Goal: Obtain resource: Download file/media

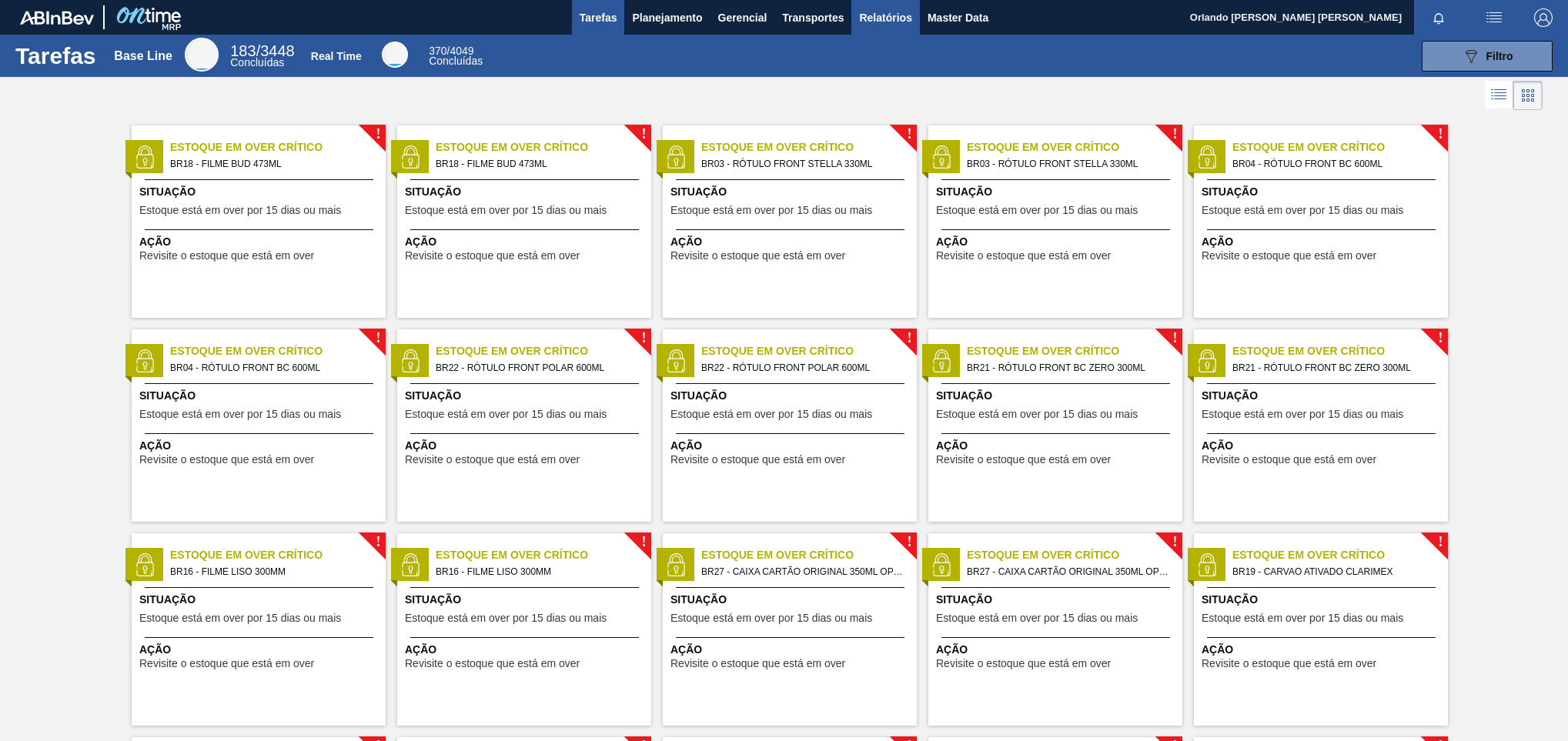
click at [868, 19] on span "Relatórios" at bounding box center [885, 17] width 52 height 19
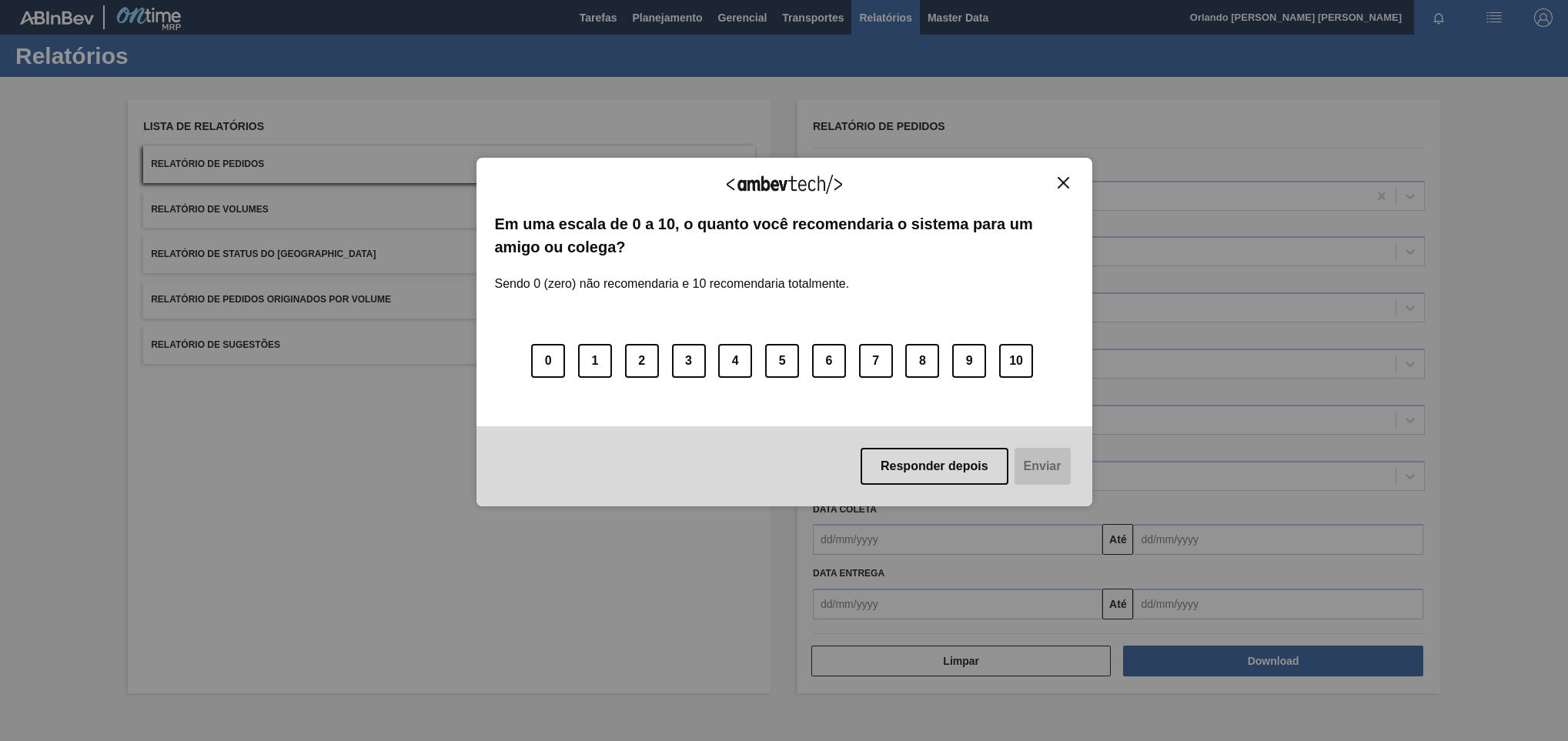
click at [1065, 171] on div "Agradecemos seu feedback! Em uma escala de 0 a 10, o quanto você recomendaria o…" at bounding box center [784, 332] width 616 height 349
click at [1065, 184] on img "Close" at bounding box center [1063, 183] width 11 height 11
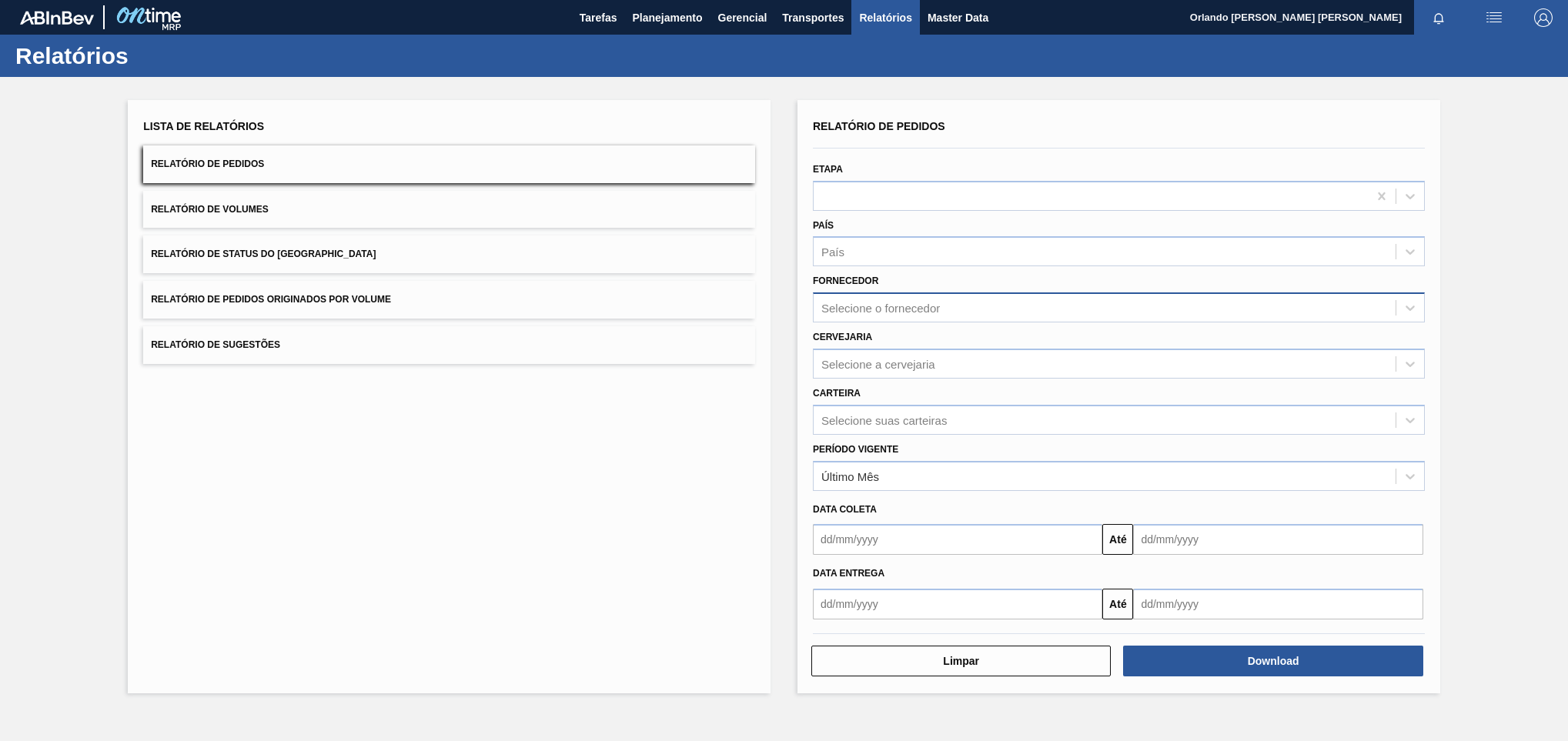
click at [937, 297] on div "Selecione o fornecedor" at bounding box center [1104, 307] width 581 height 22
paste input "327858"
type input "327858"
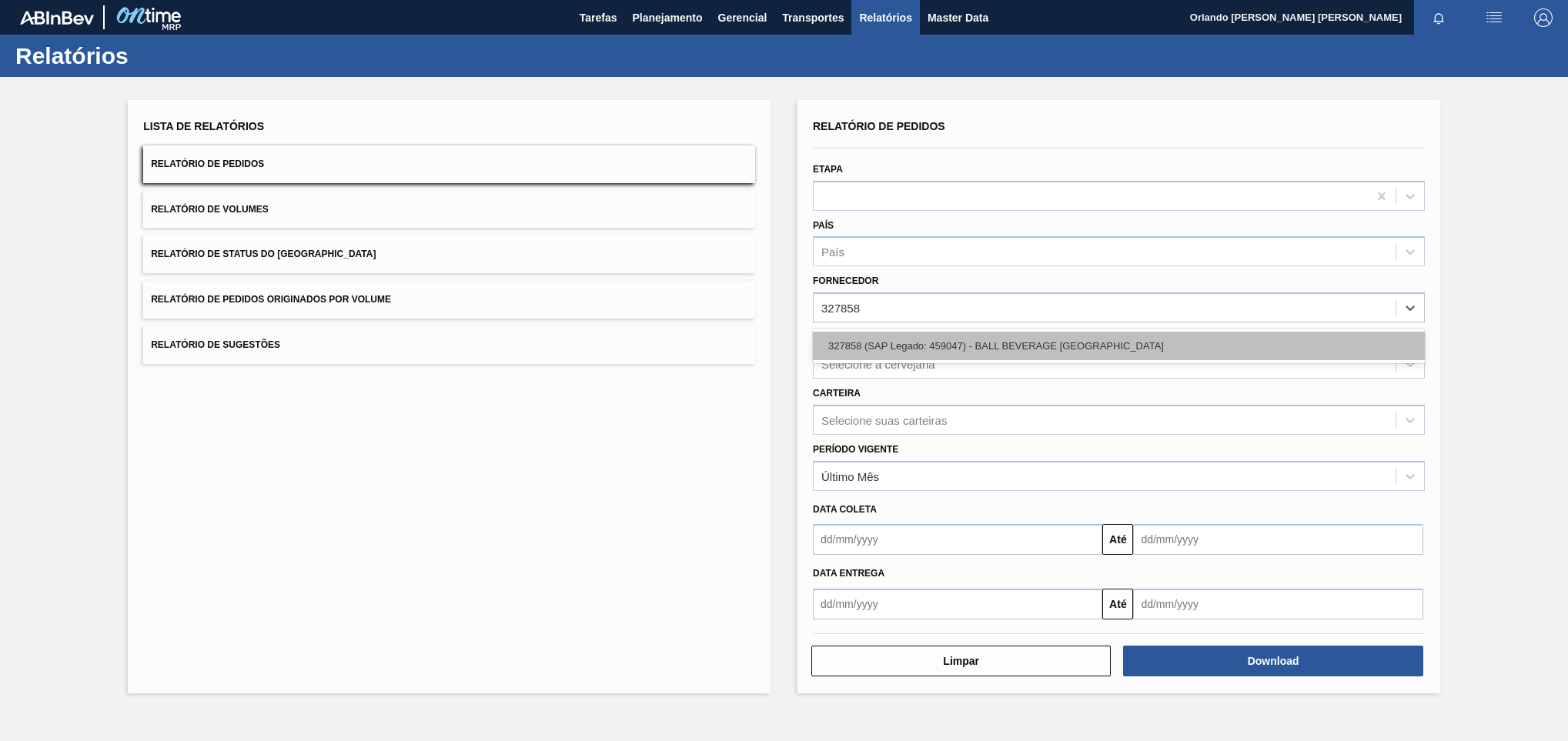
click at [919, 346] on div "327858 (SAP Legado: 459047) - BALL BEVERAGE [GEOGRAPHIC_DATA]" at bounding box center [1119, 345] width 612 height 29
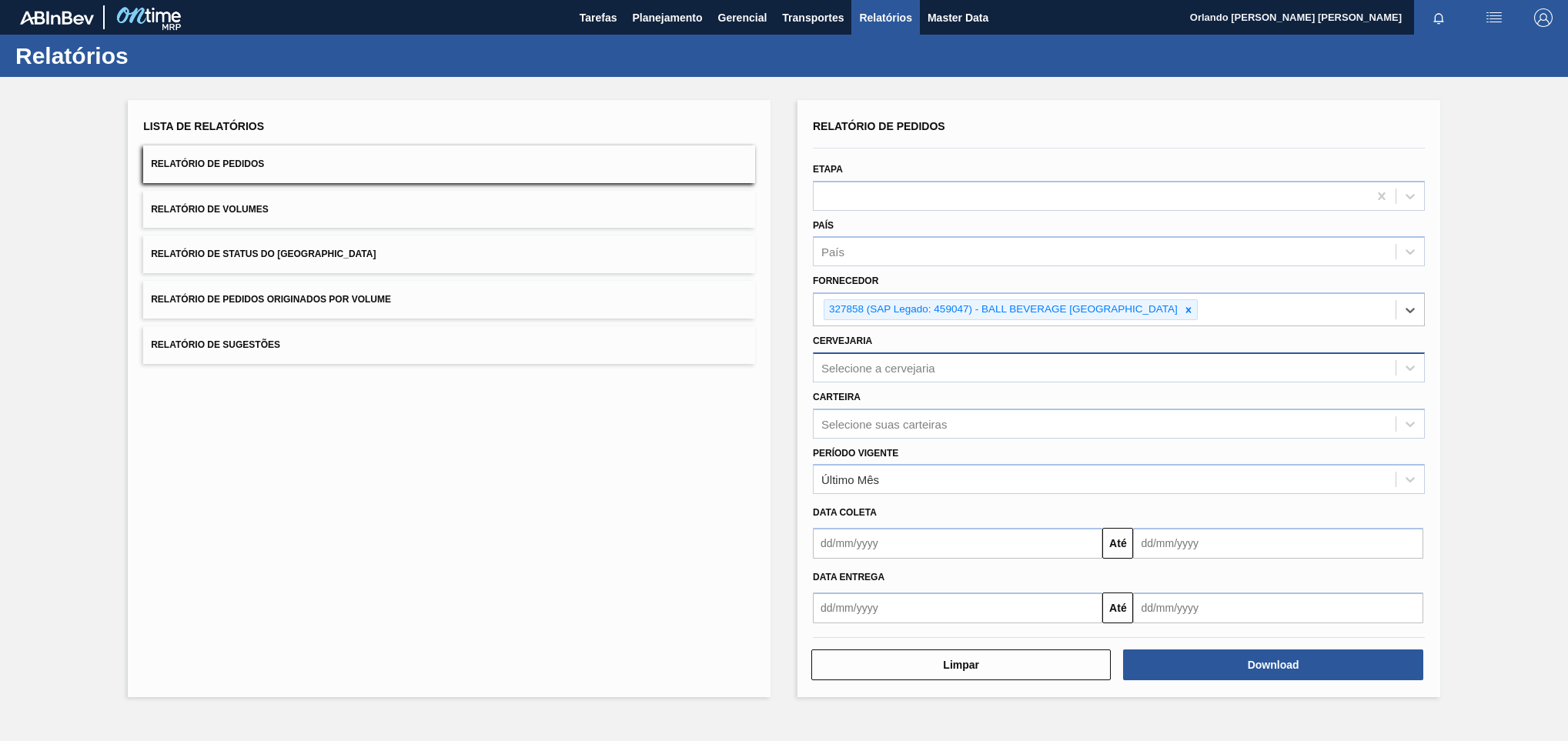
click at [896, 363] on div "Selecione a cervejaria" at bounding box center [877, 367] width 114 height 13
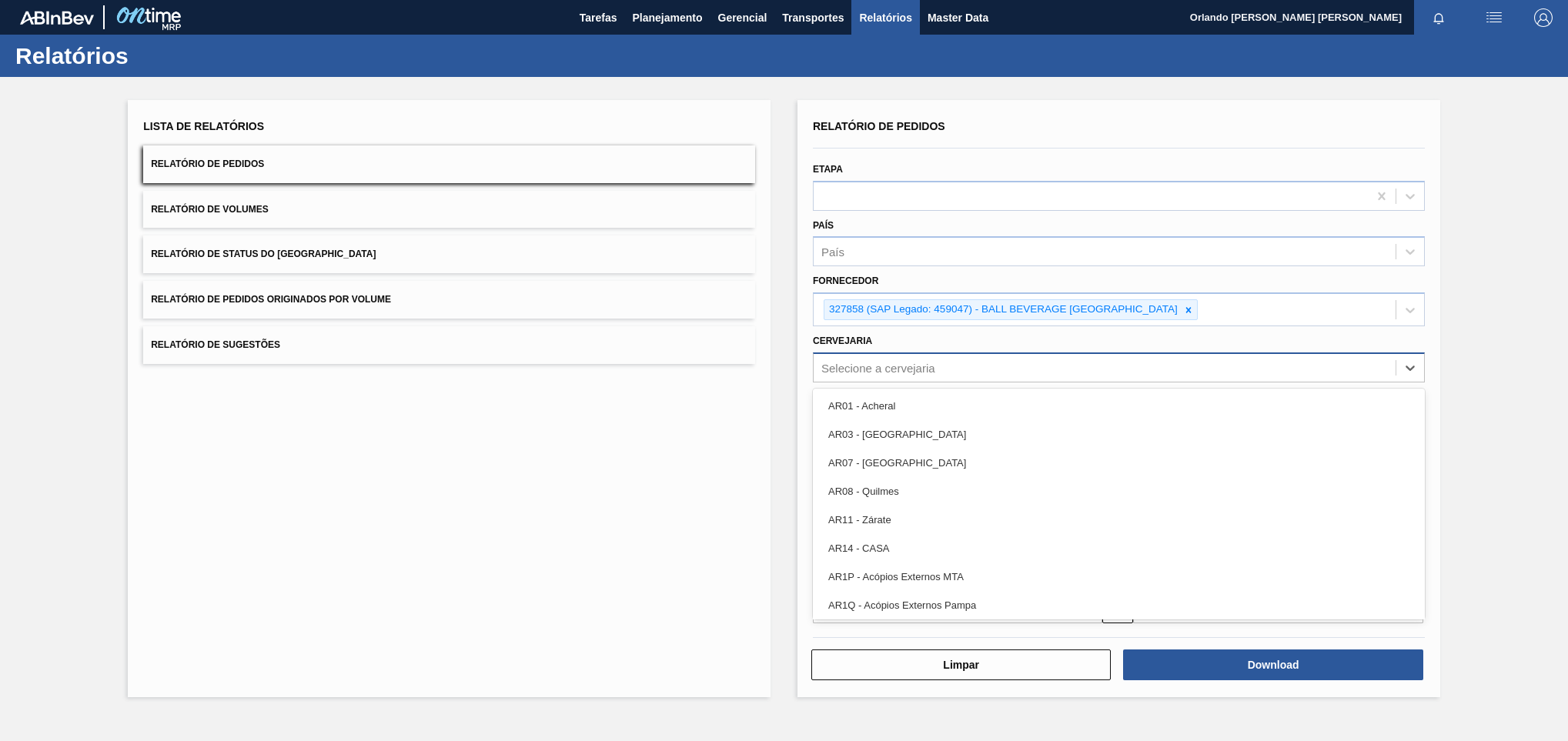
paste input "BR09"
type input "BR09"
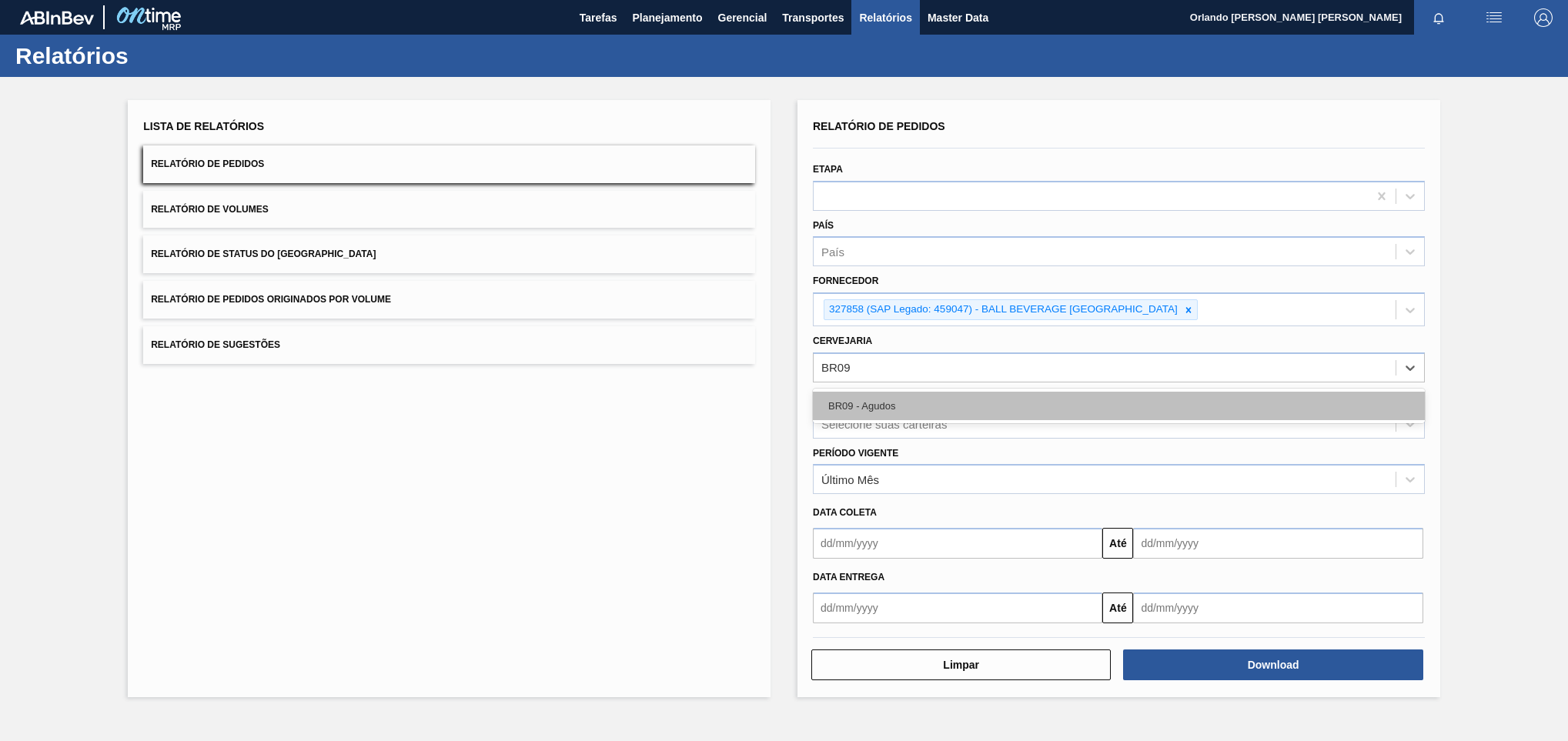
click at [878, 408] on div "BR09 - Agudos" at bounding box center [1119, 406] width 612 height 29
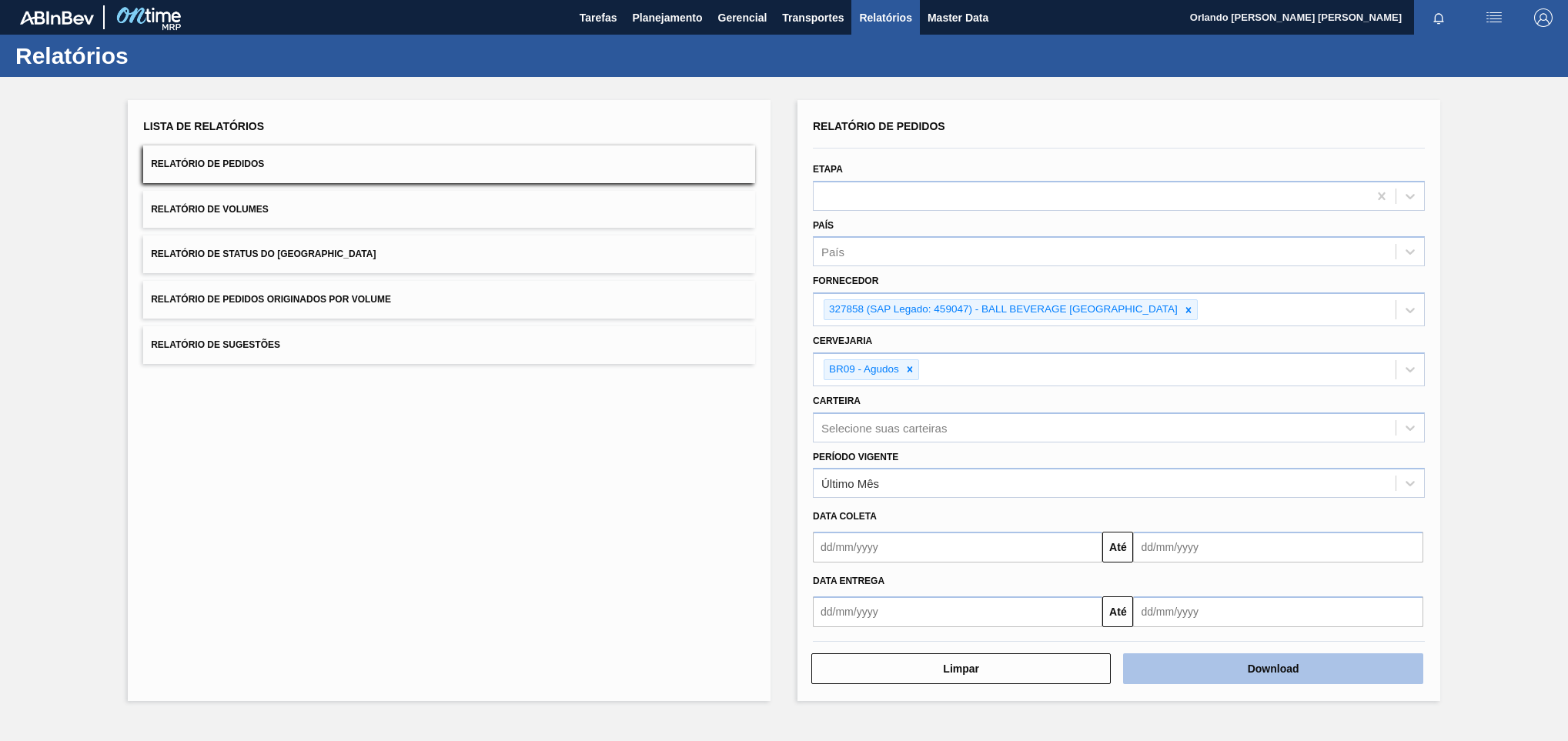
click at [1240, 669] on button "Download" at bounding box center [1272, 669] width 299 height 31
click at [1187, 307] on icon at bounding box center [1187, 310] width 11 height 11
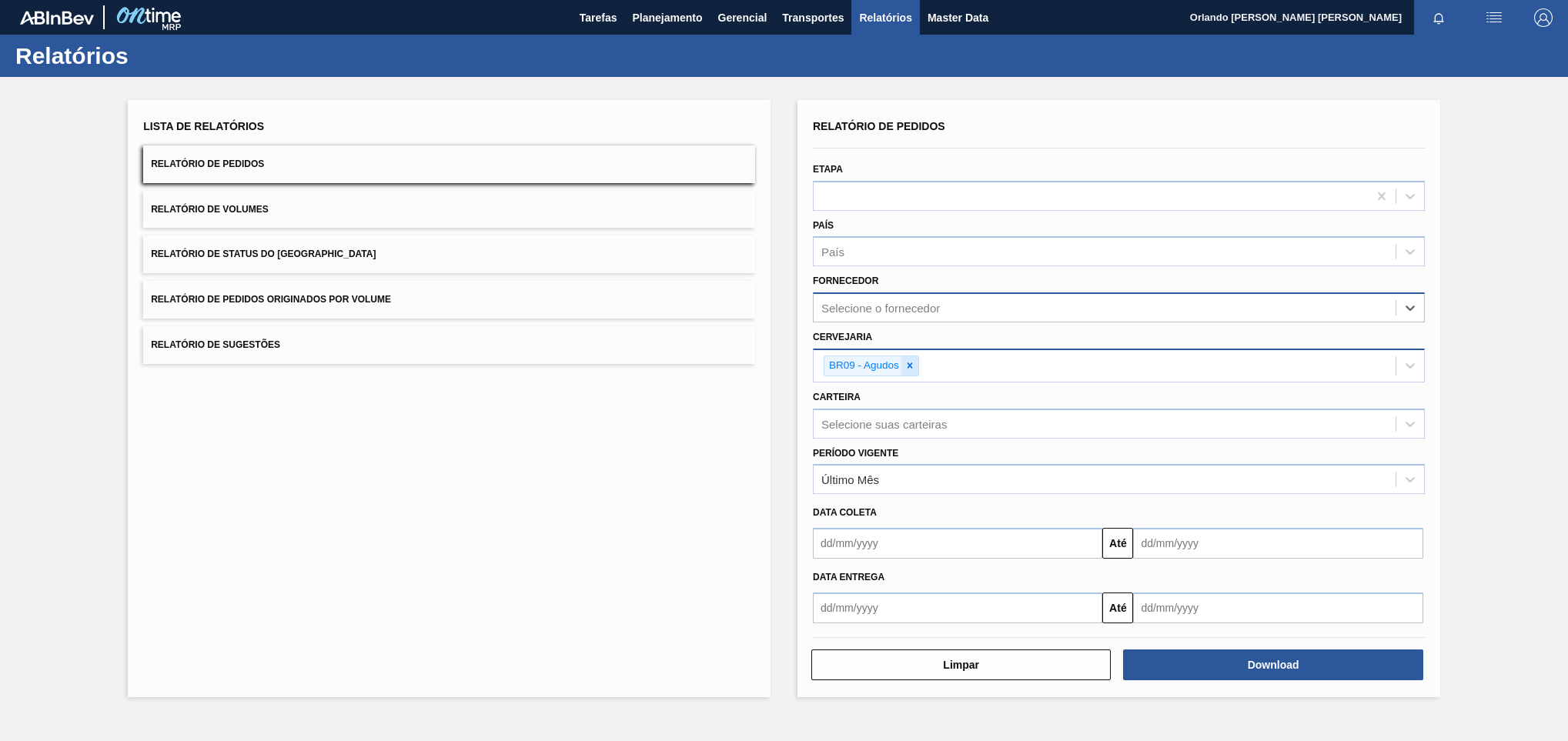
click at [910, 368] on icon at bounding box center [909, 365] width 11 height 11
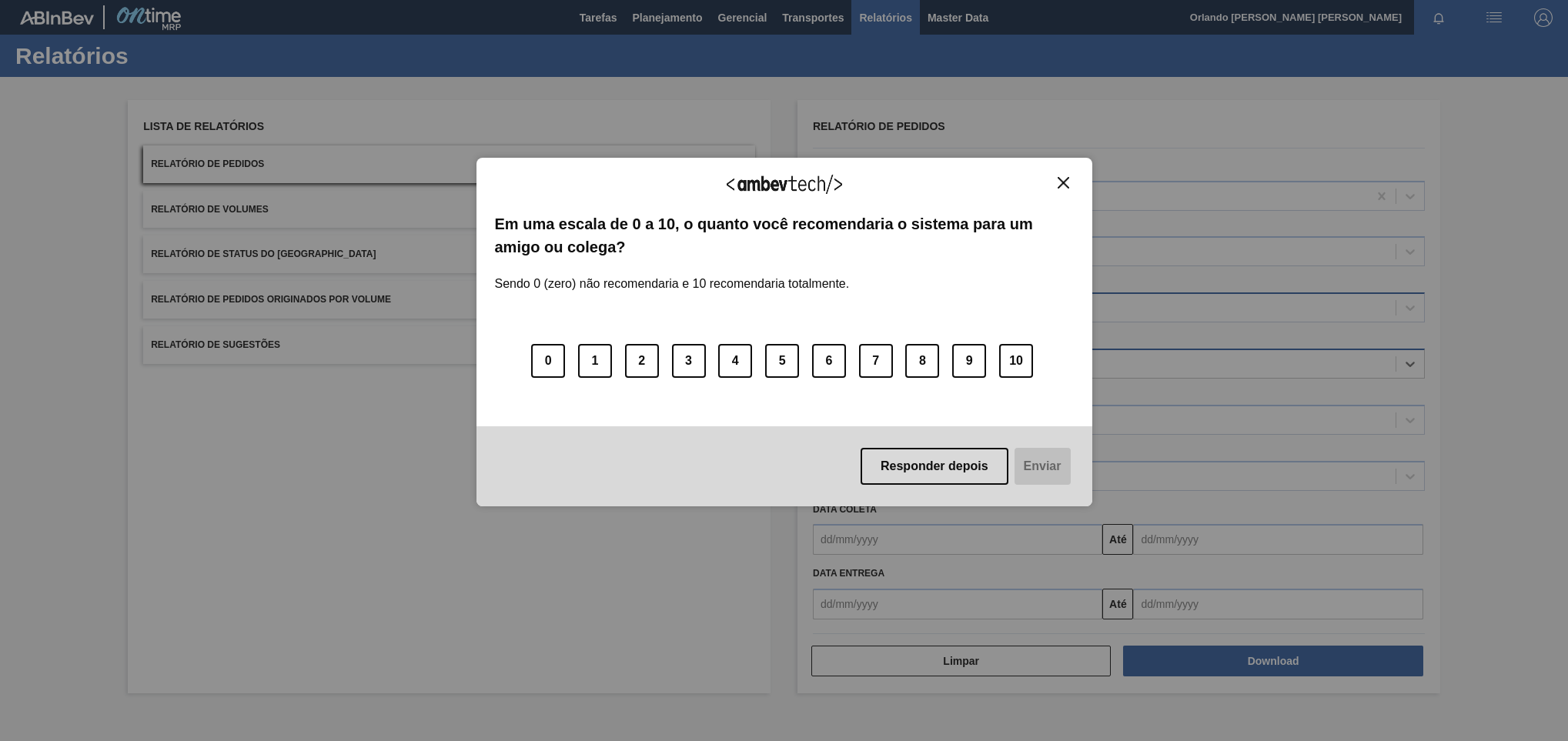
click at [927, 306] on div "0 1 2 3 4 5 6 7 8 9 10" at bounding box center [784, 352] width 579 height 121
click at [1056, 176] on button "Close" at bounding box center [1063, 183] width 21 height 13
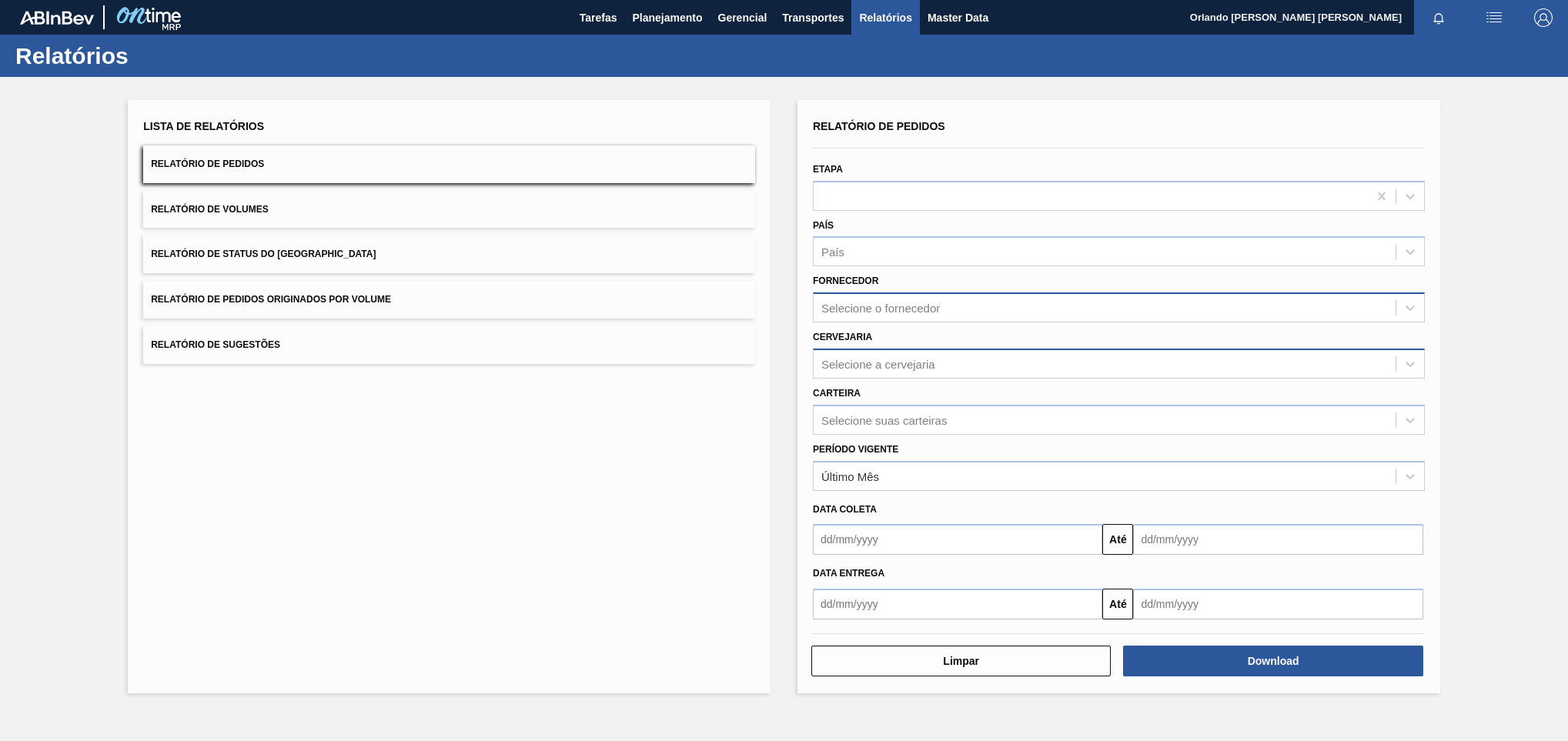
click at [928, 310] on div "Selecione o fornecedor" at bounding box center [880, 308] width 119 height 13
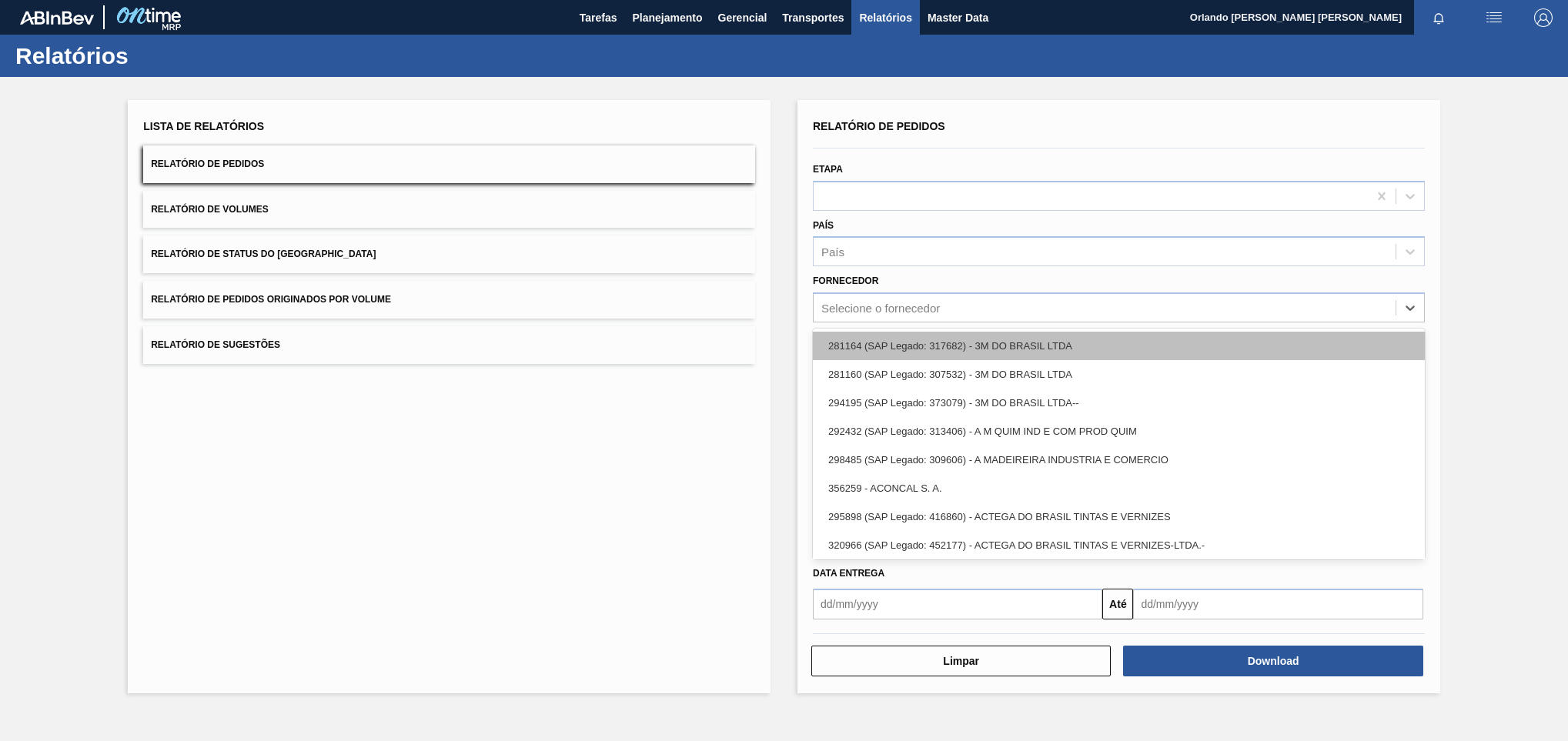
paste input "289877"
type input "289877"
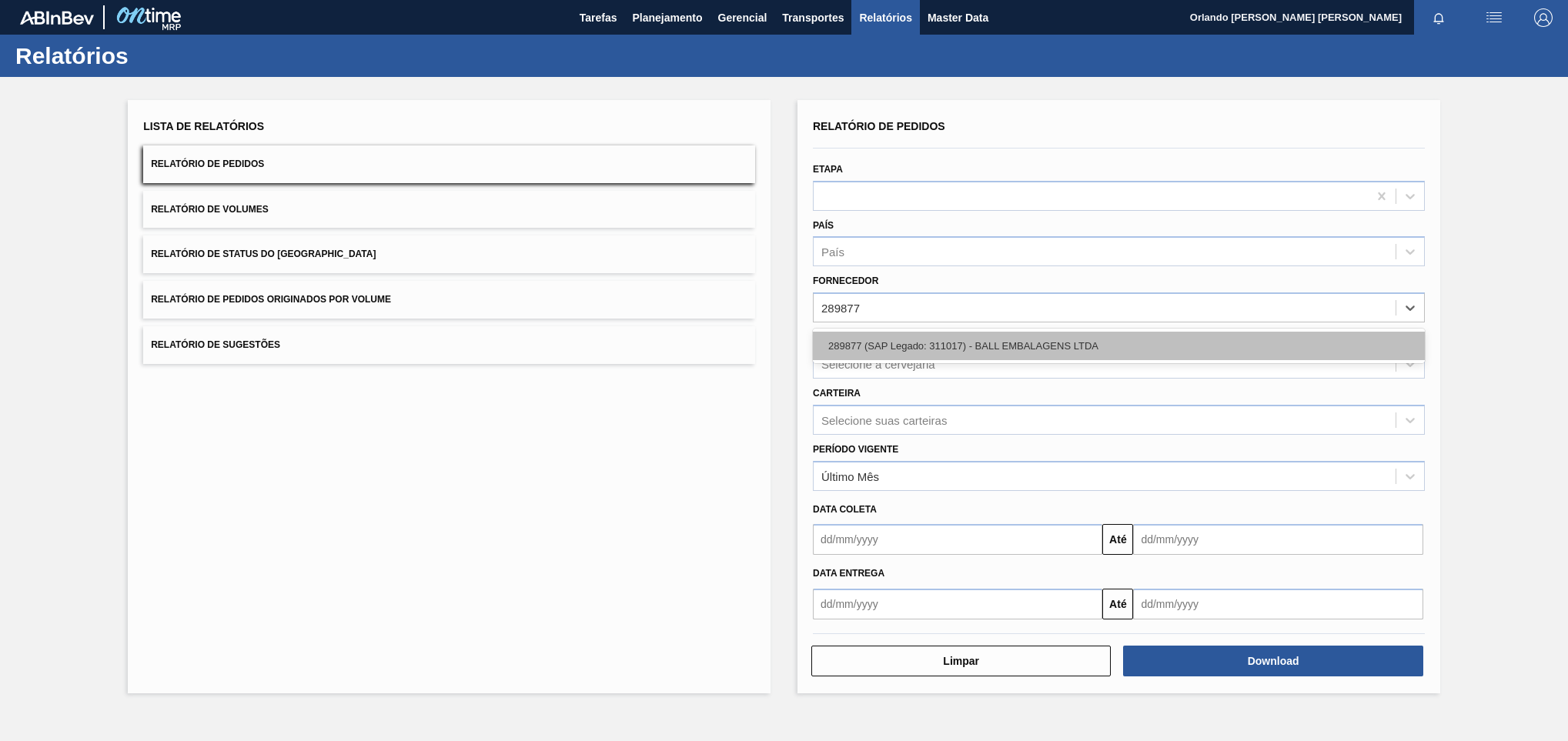
click at [929, 354] on div "289877 (SAP Legado: 311017) - BALL EMBALAGENS LTDA" at bounding box center [1119, 345] width 612 height 29
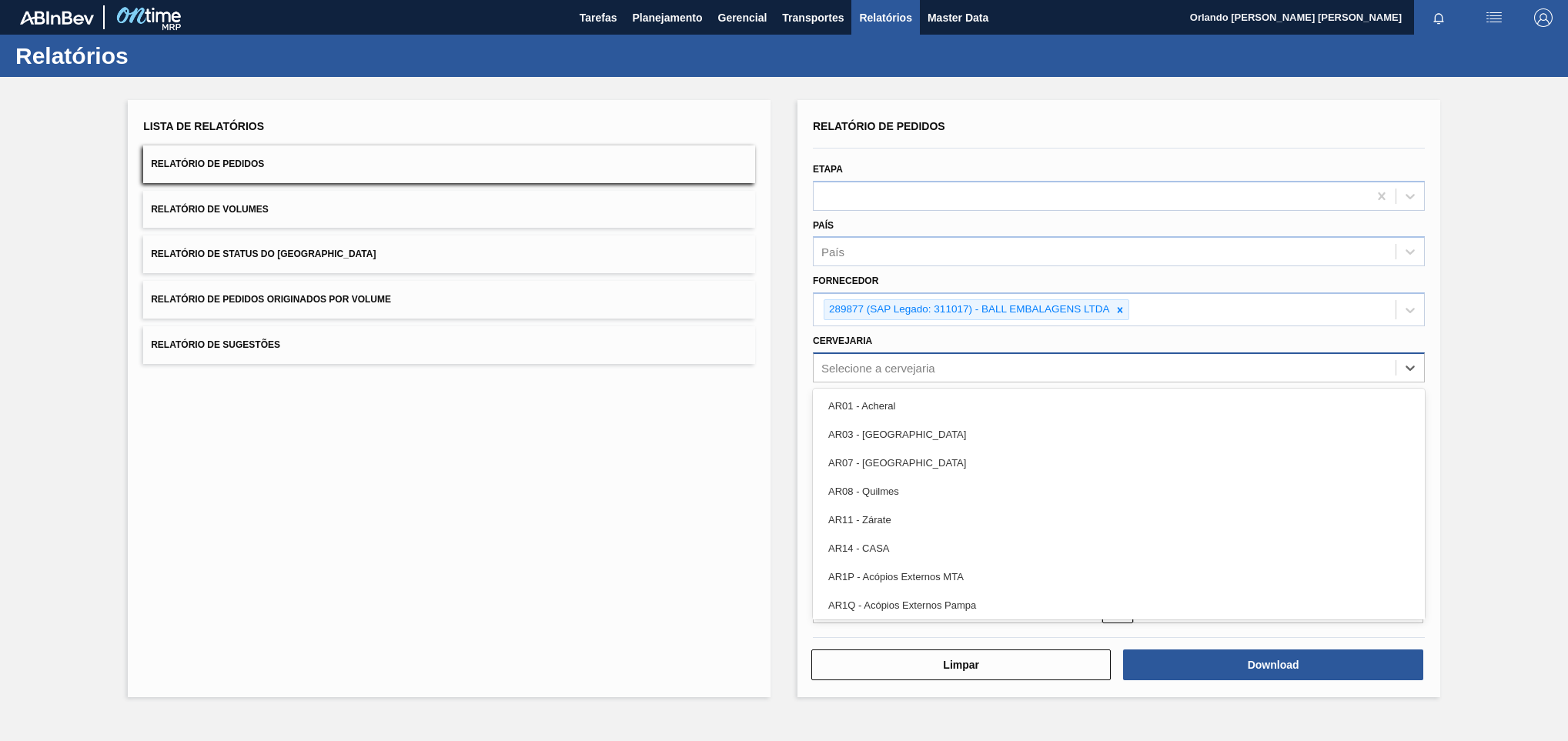
click at [919, 372] on div "Selecione a cervejaria" at bounding box center [877, 367] width 114 height 13
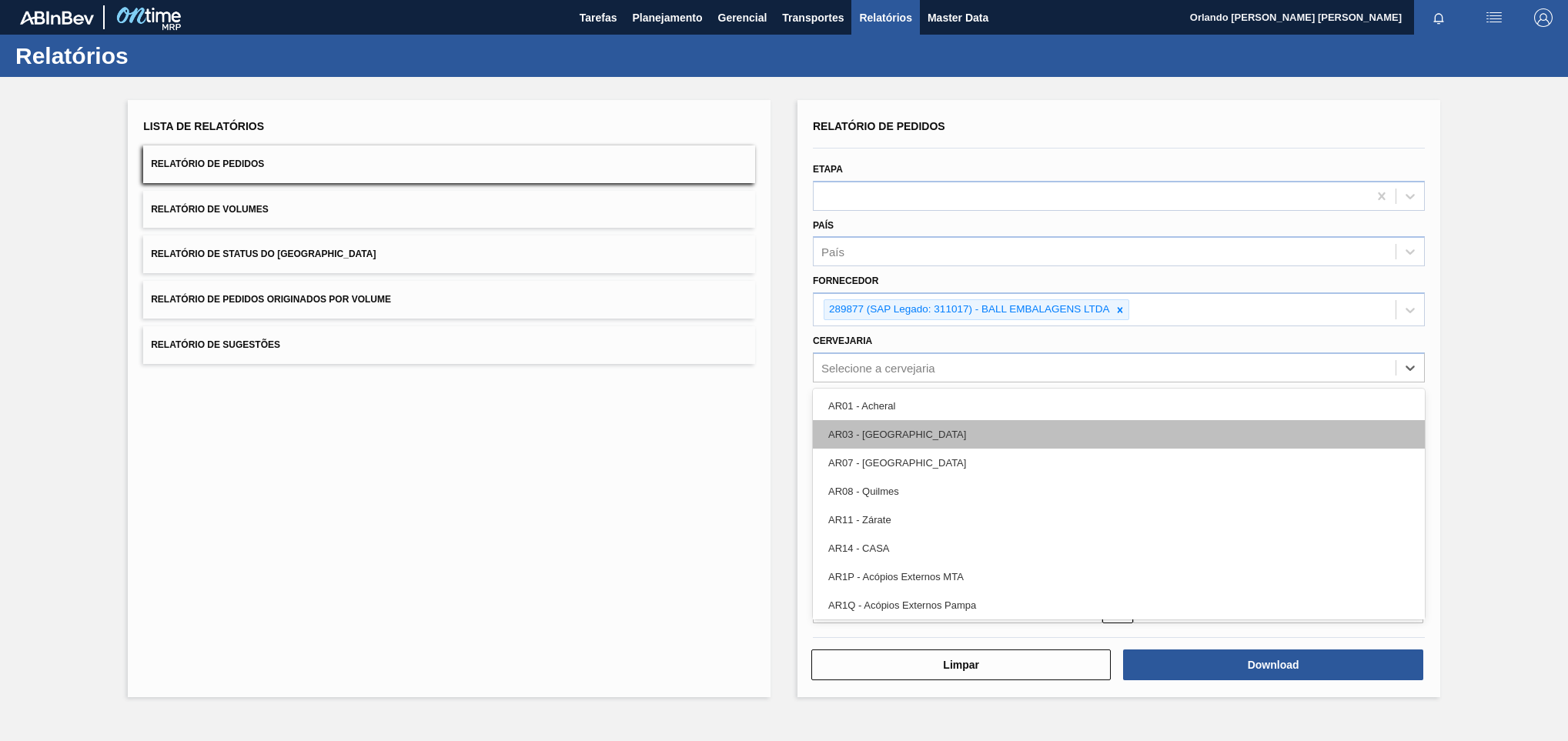
paste input "BR19"
type input "BR19"
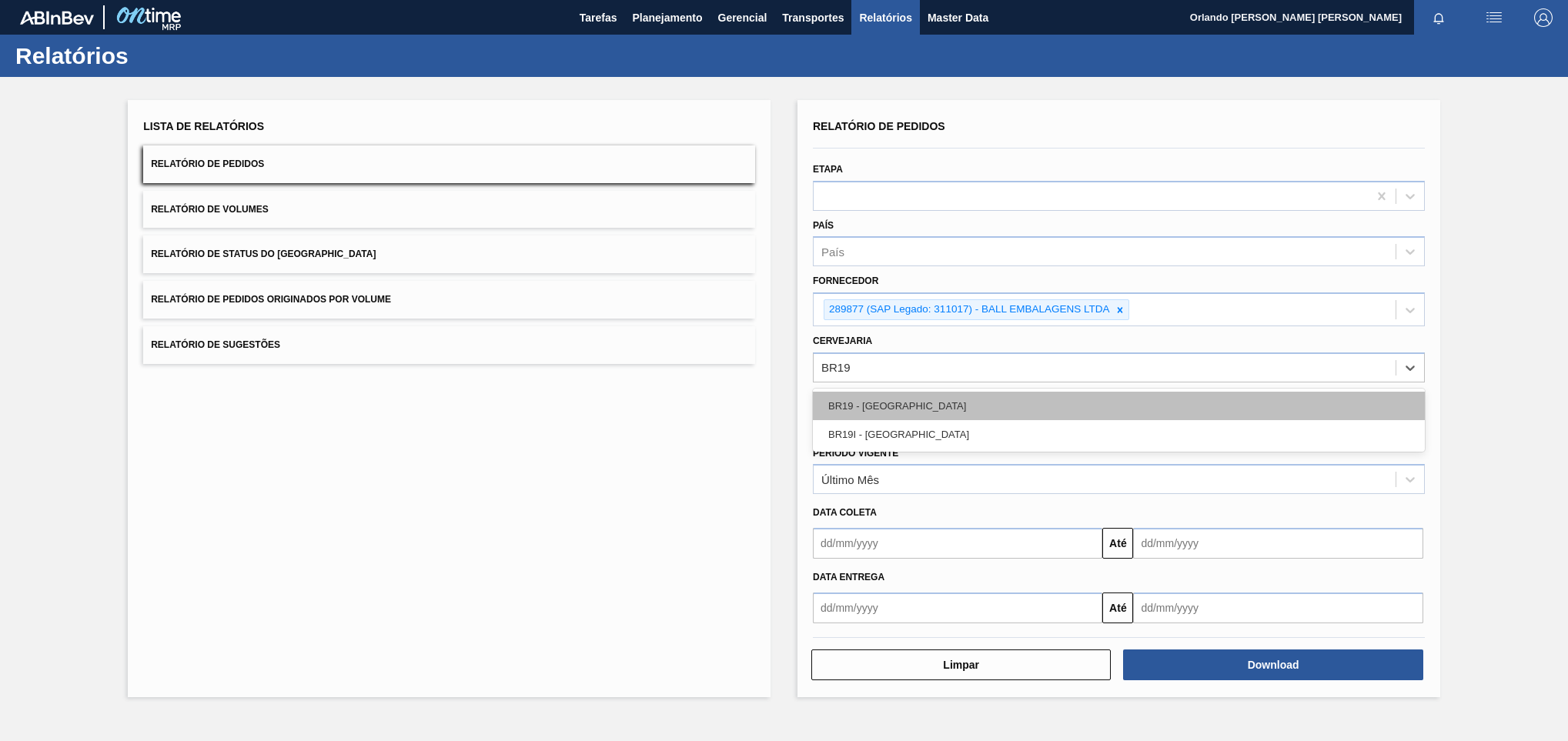
click at [917, 405] on div "BR19 - [GEOGRAPHIC_DATA]" at bounding box center [1119, 406] width 612 height 29
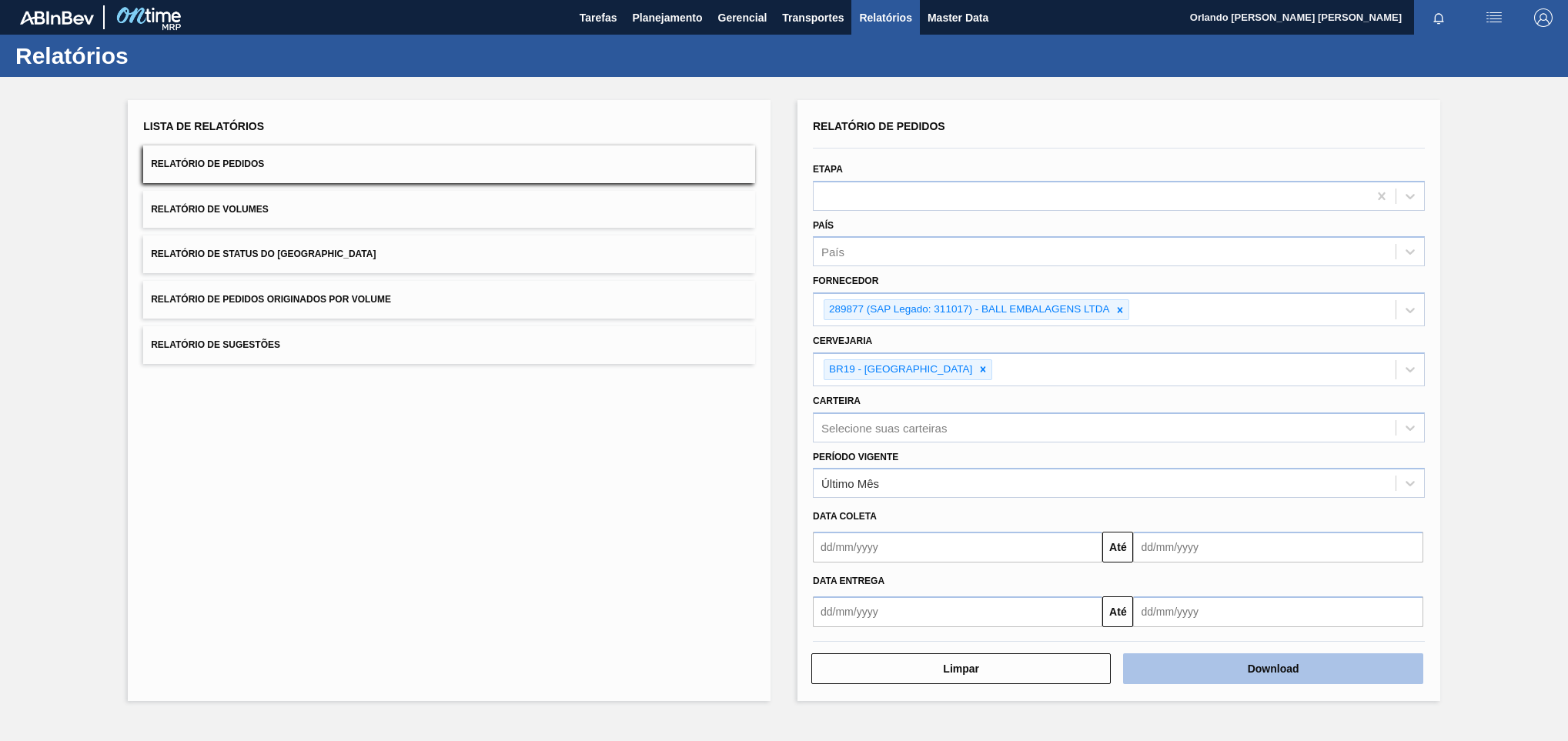
click at [1198, 680] on button "Download" at bounding box center [1272, 669] width 299 height 31
click at [1259, 669] on button "Download" at bounding box center [1272, 669] width 299 height 31
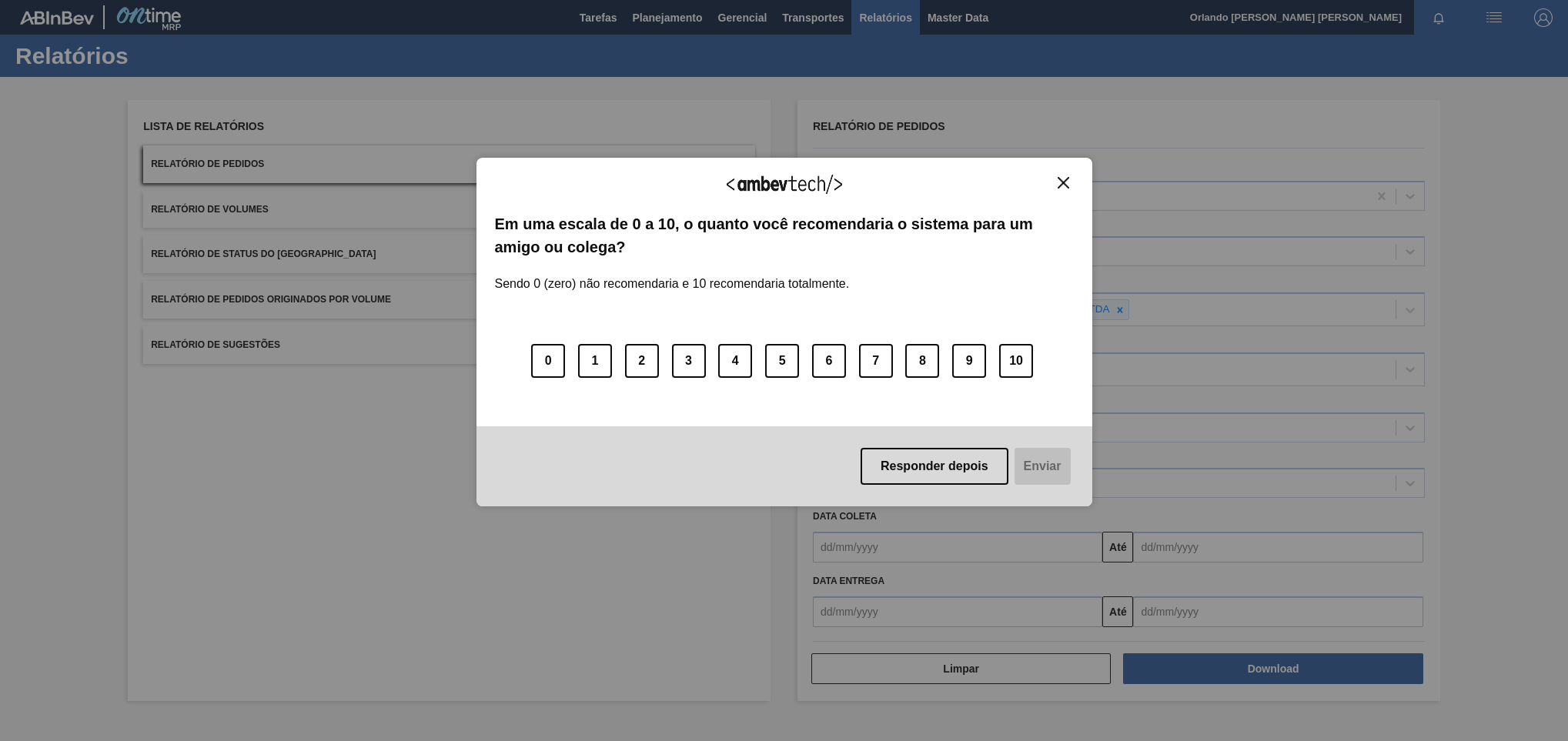
click at [1063, 184] on img "Close" at bounding box center [1063, 183] width 11 height 11
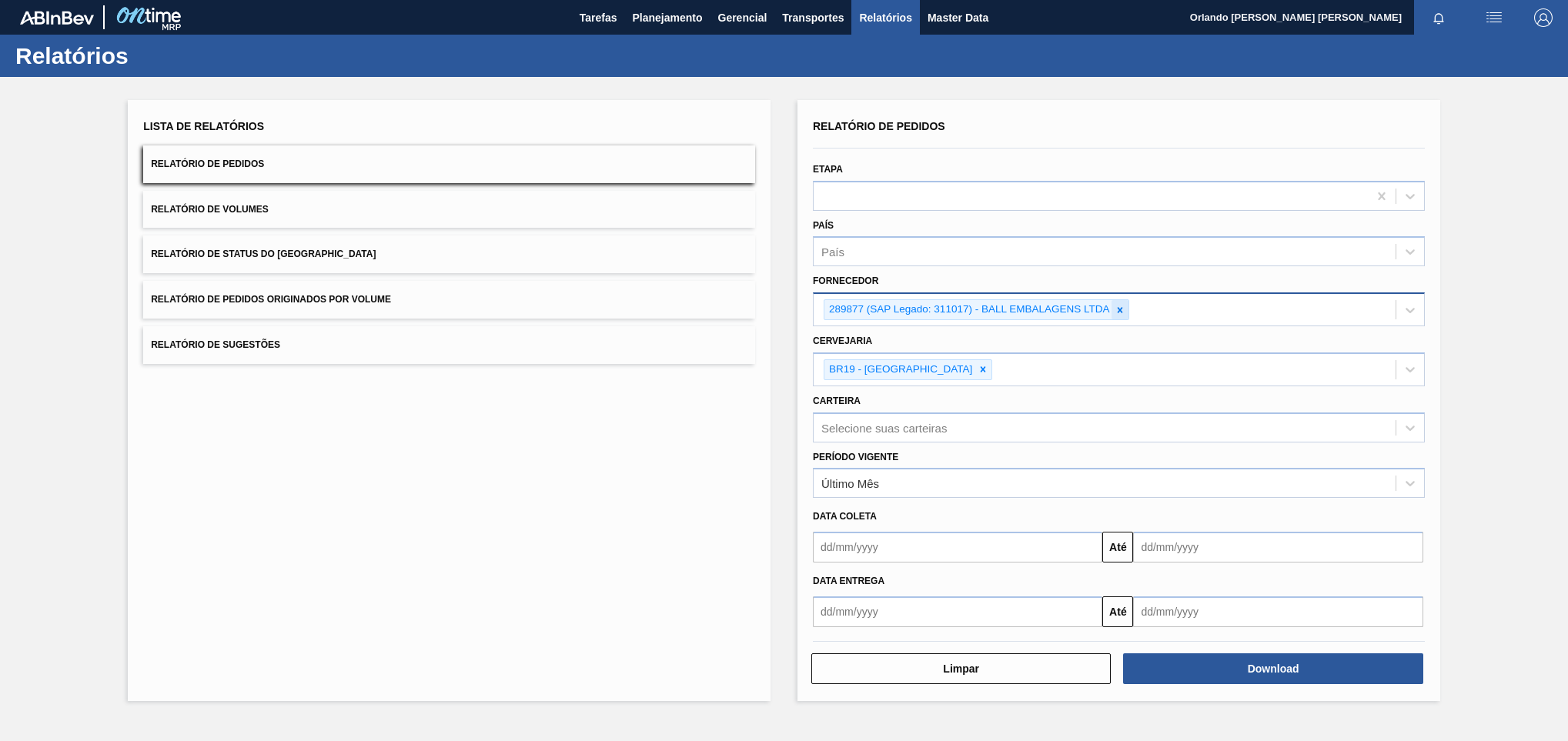
click at [1115, 305] on icon at bounding box center [1119, 310] width 11 height 11
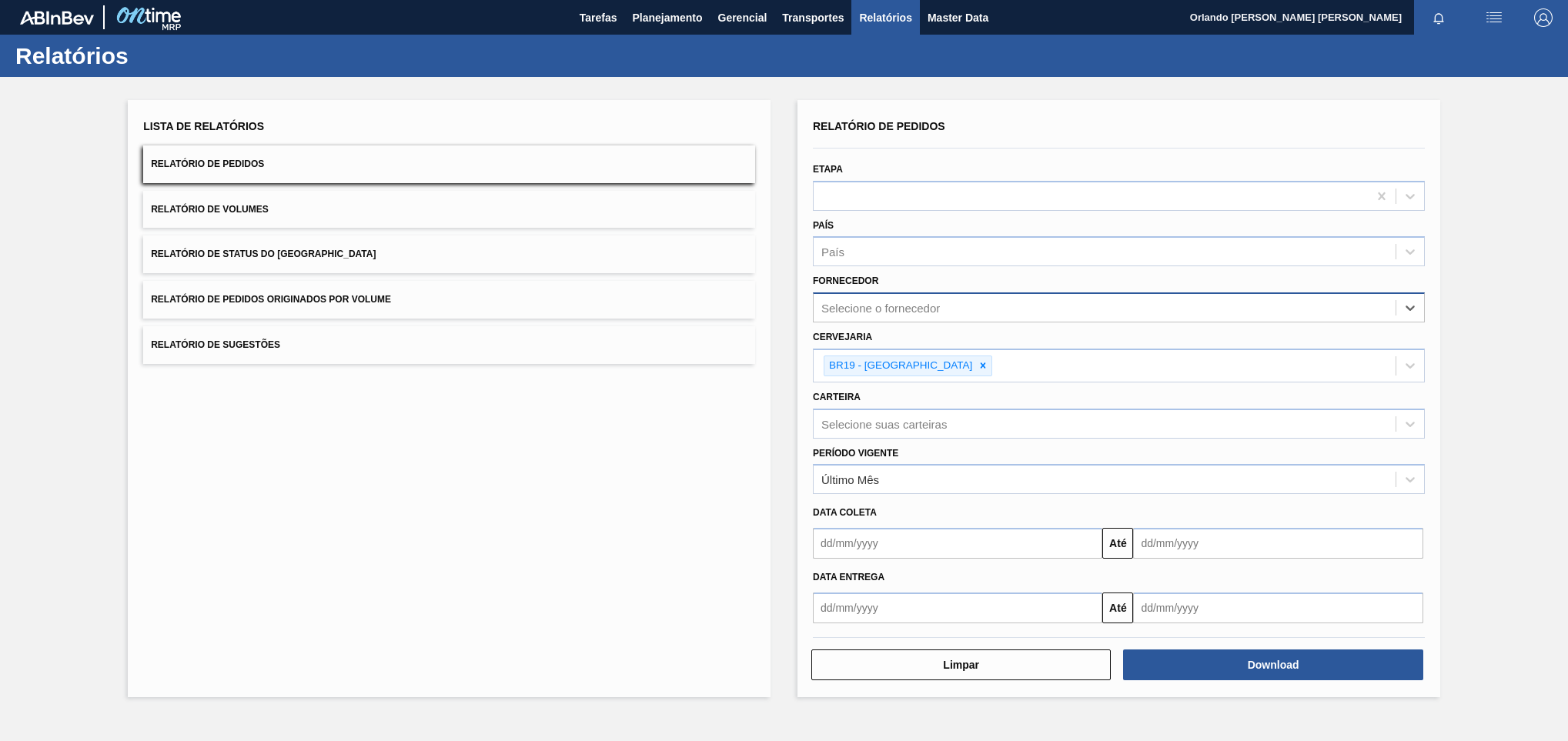
paste input "290167"
type input "290167"
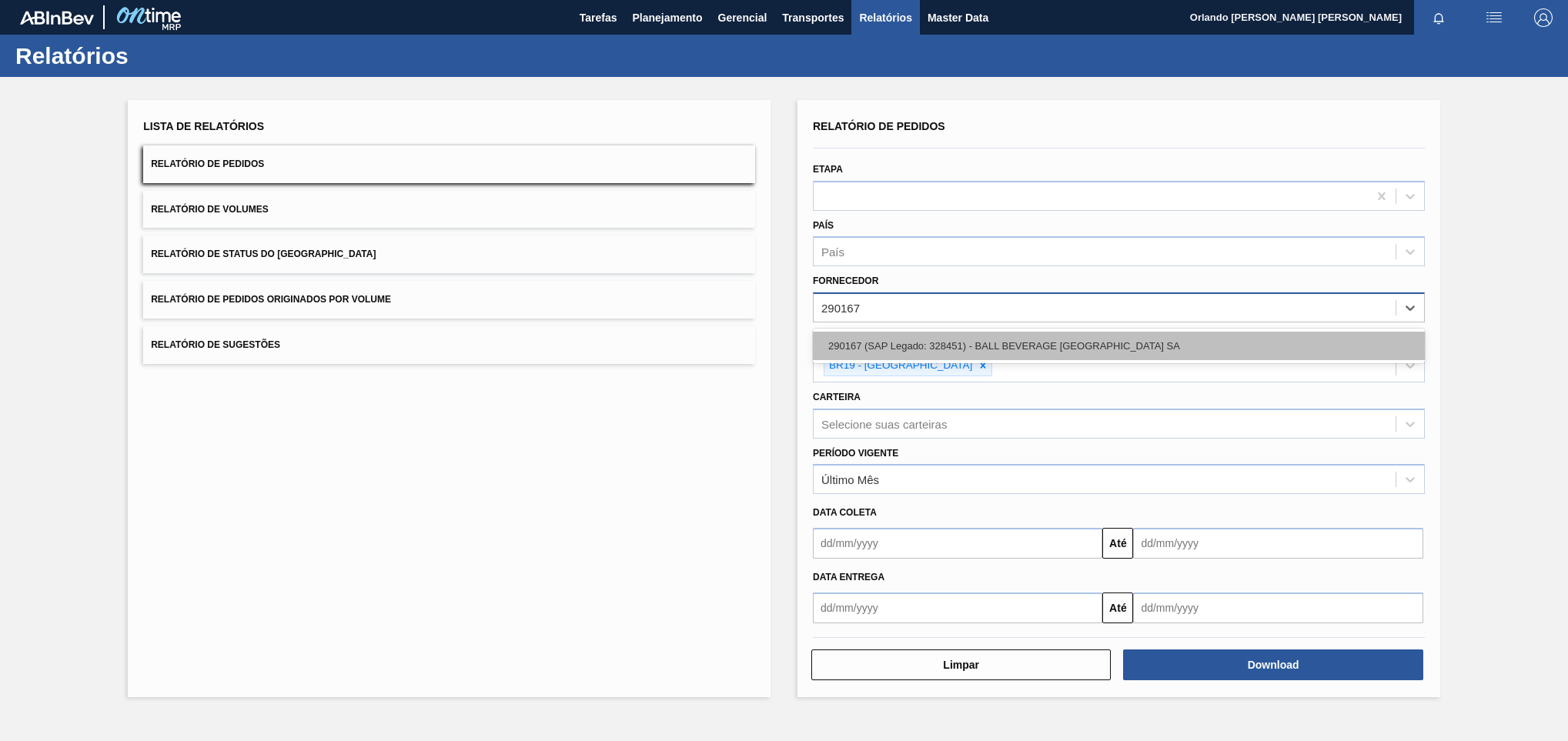
click at [1087, 339] on div "290167 (SAP Legado: 328451) - BALL BEVERAGE [GEOGRAPHIC_DATA] SA" at bounding box center [1119, 345] width 612 height 29
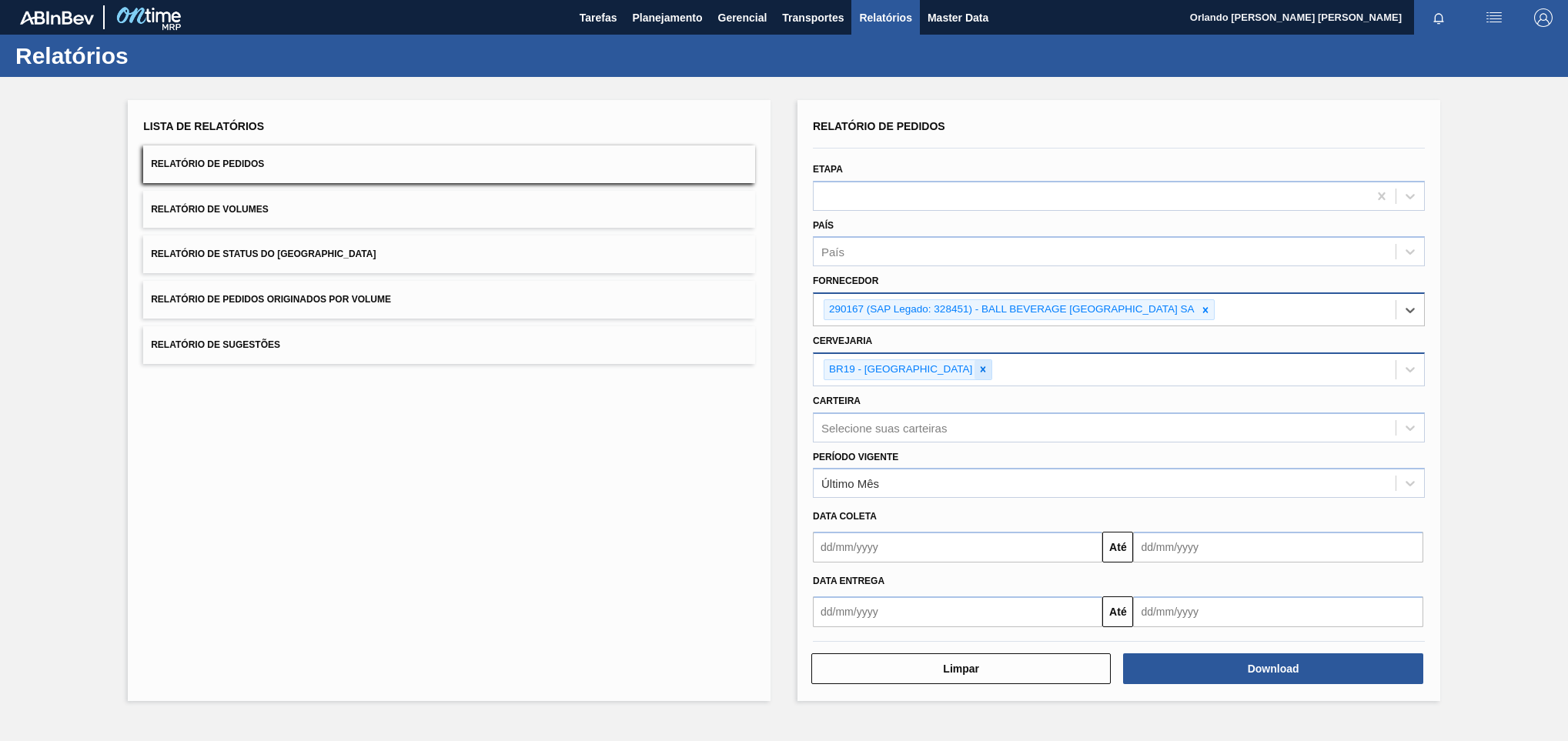
click at [974, 377] on div at bounding box center [982, 369] width 17 height 19
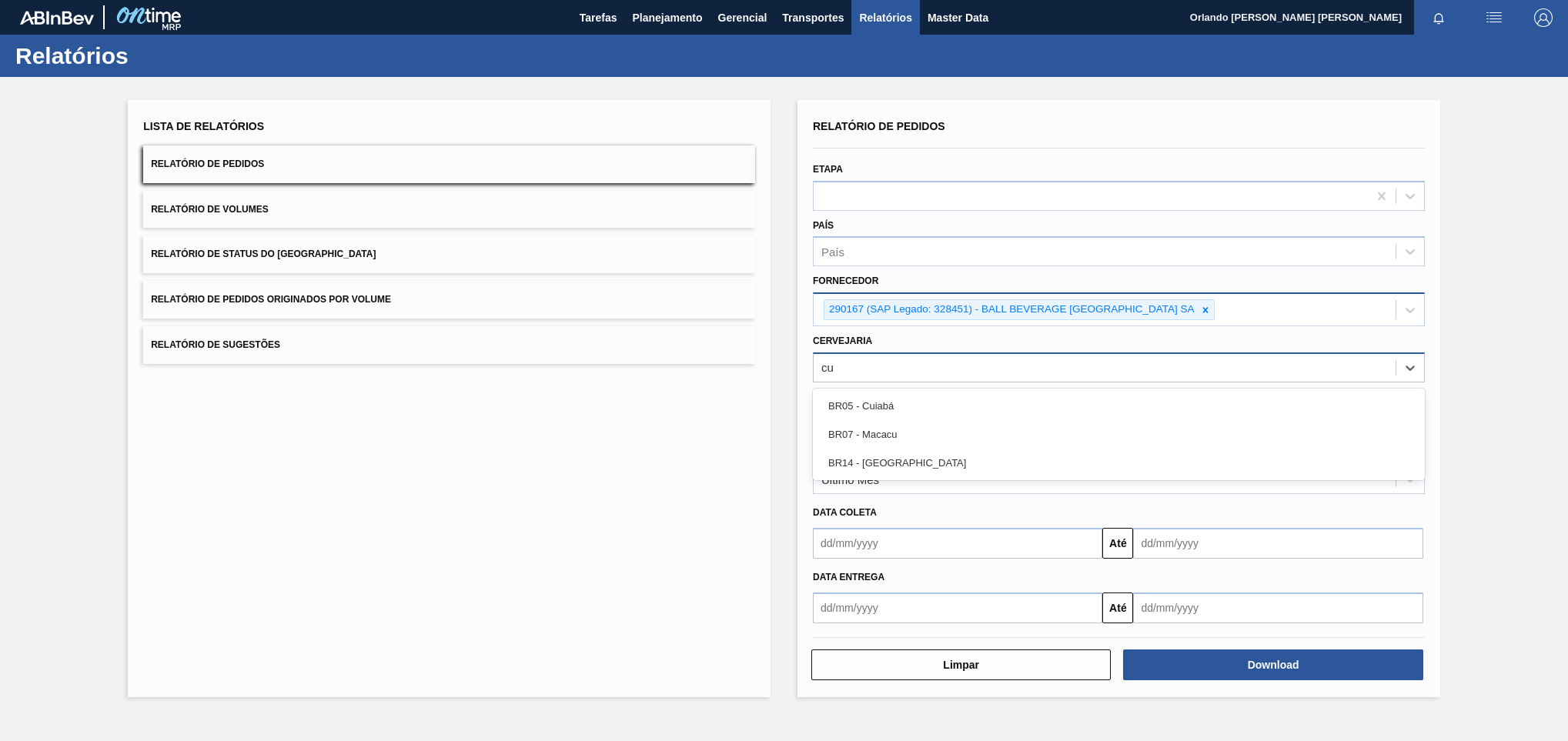
type input "cui"
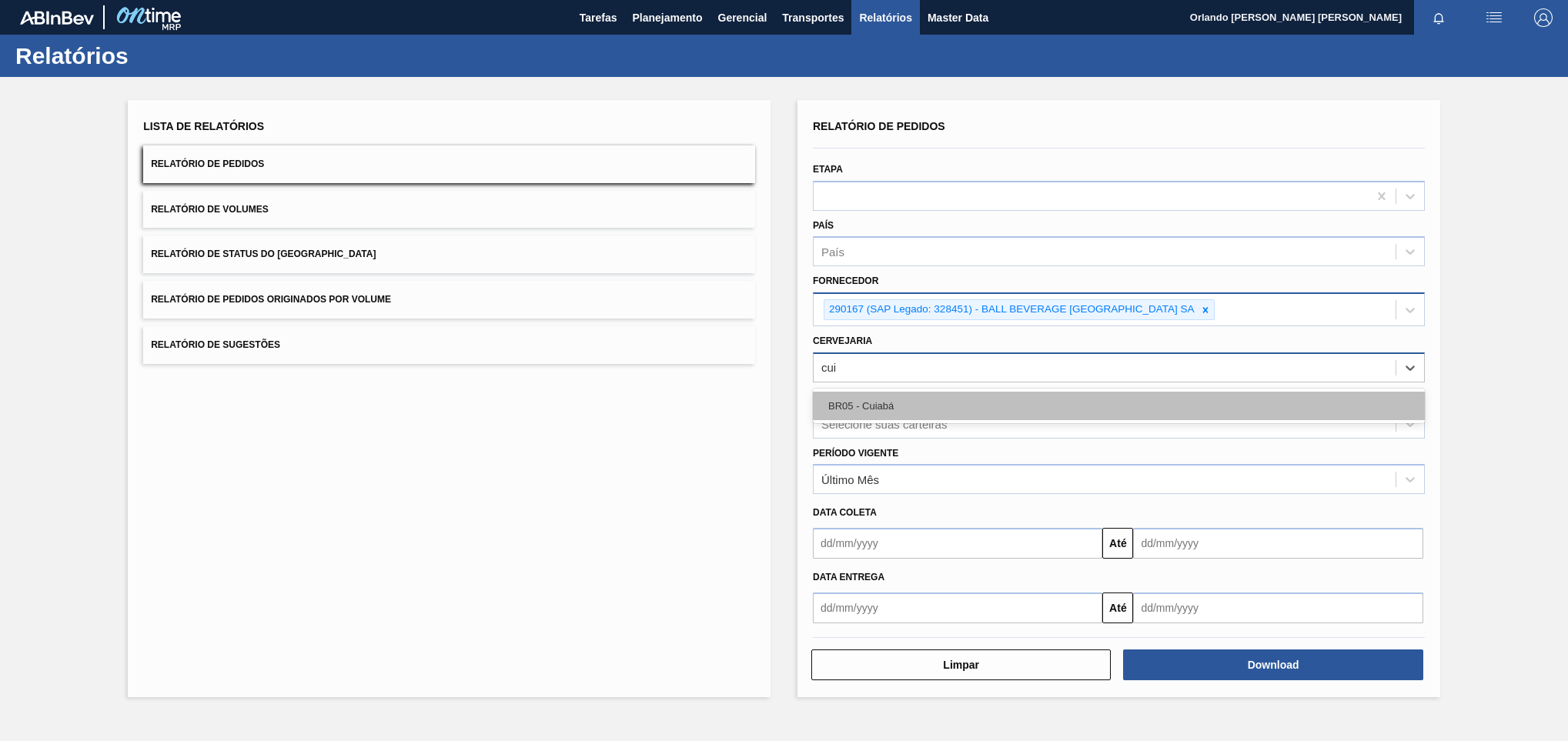
click at [1014, 397] on div "BR05 - Cuiabá" at bounding box center [1119, 406] width 612 height 29
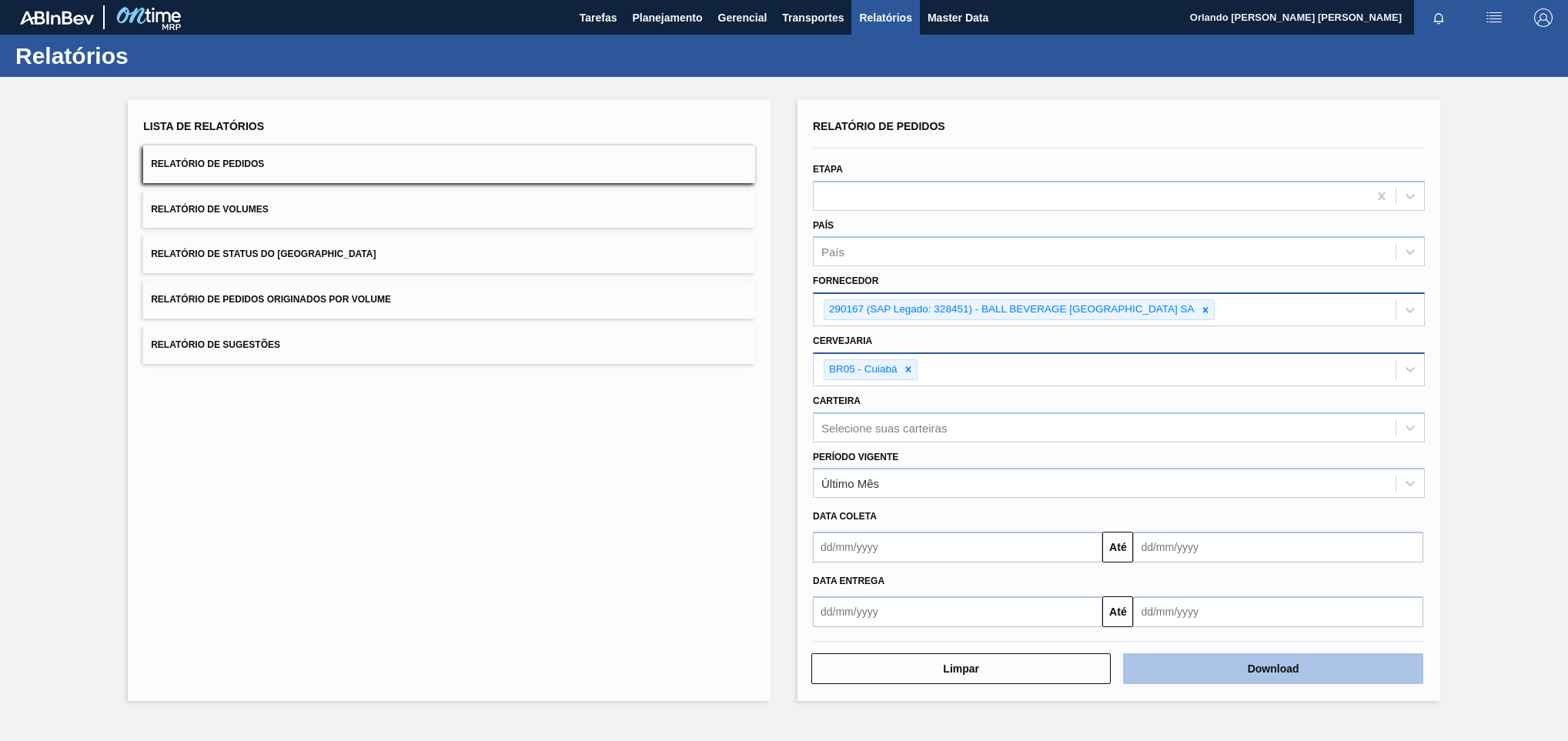
click at [1170, 667] on button "Download" at bounding box center [1272, 669] width 299 height 31
